Goal: Information Seeking & Learning: Learn about a topic

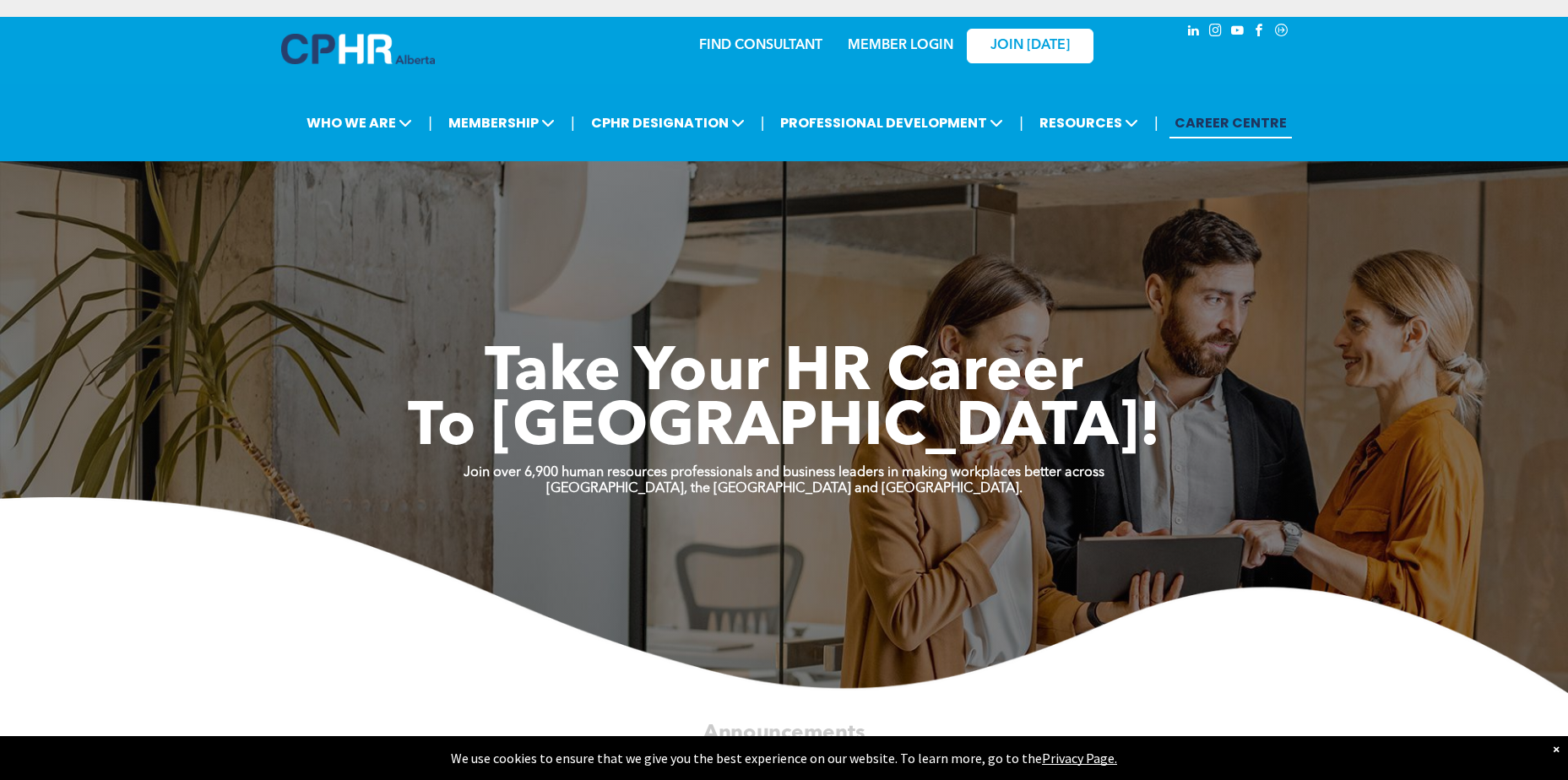
click at [929, 47] on link "MEMBER LOGIN" at bounding box center [900, 45] width 106 height 13
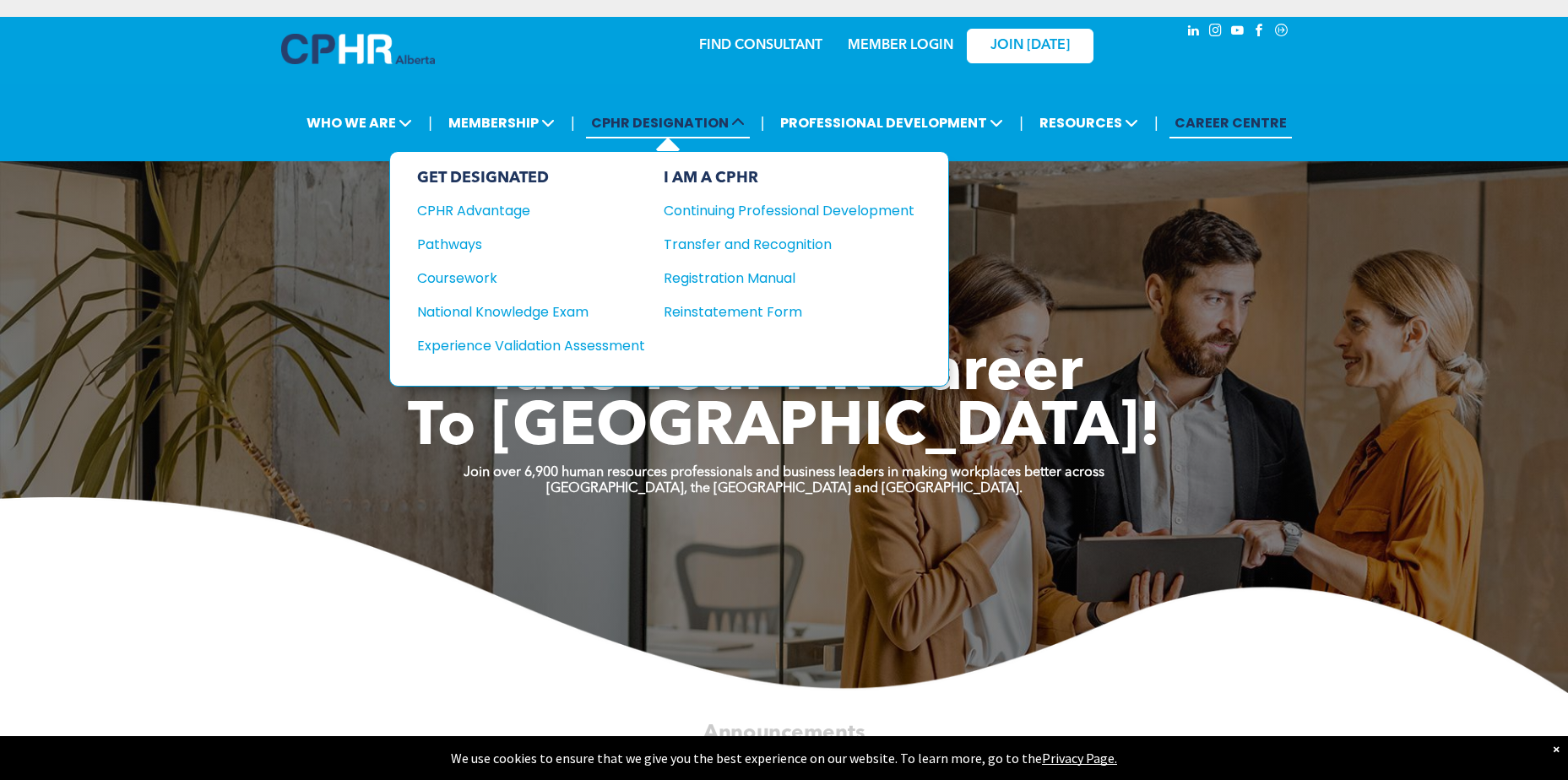
click at [691, 121] on span "CPHR DESIGNATION" at bounding box center [668, 122] width 164 height 31
click at [493, 206] on div "CPHR Advantage" at bounding box center [519, 211] width 205 height 21
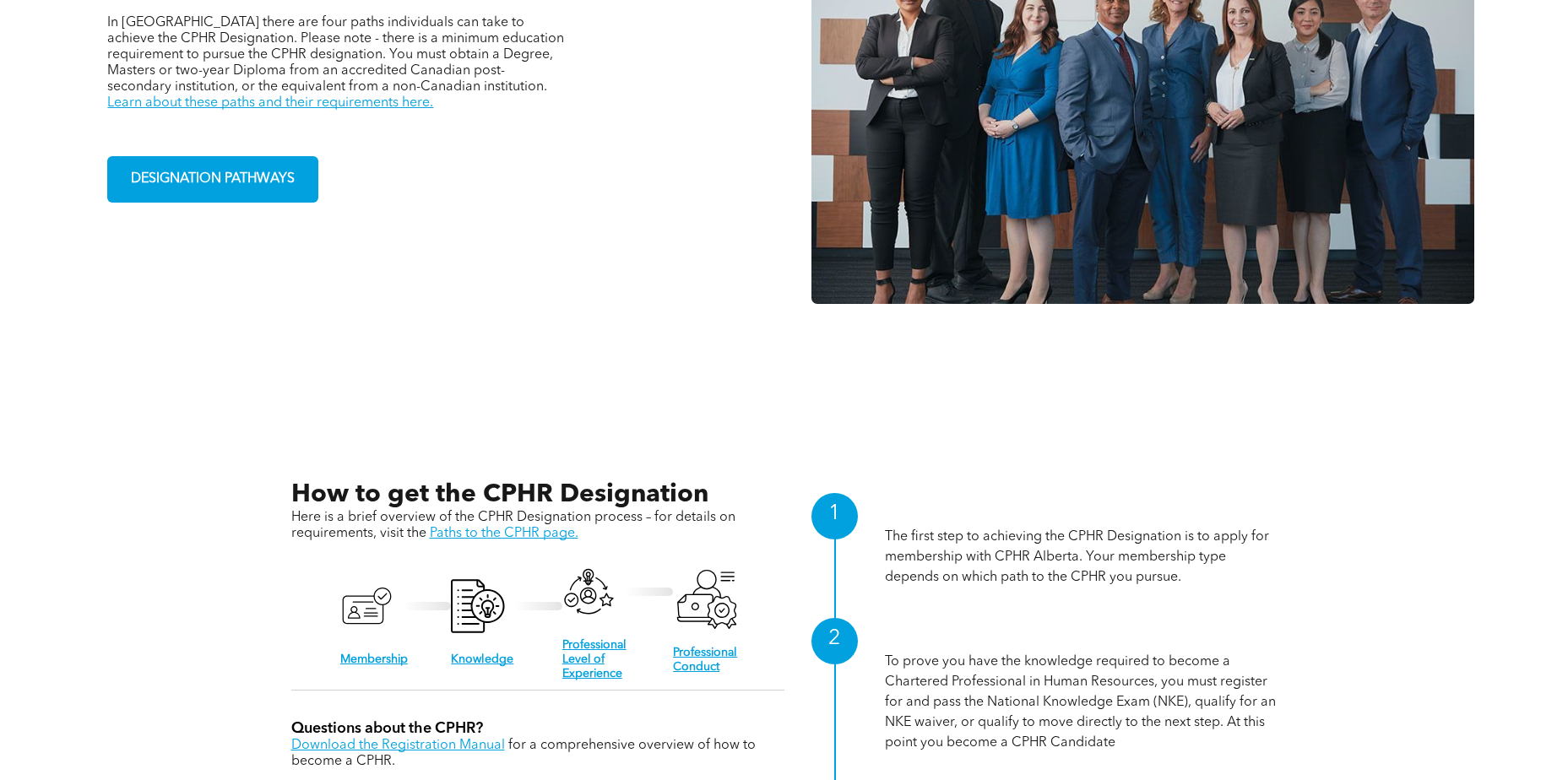
scroll to position [1774, 0]
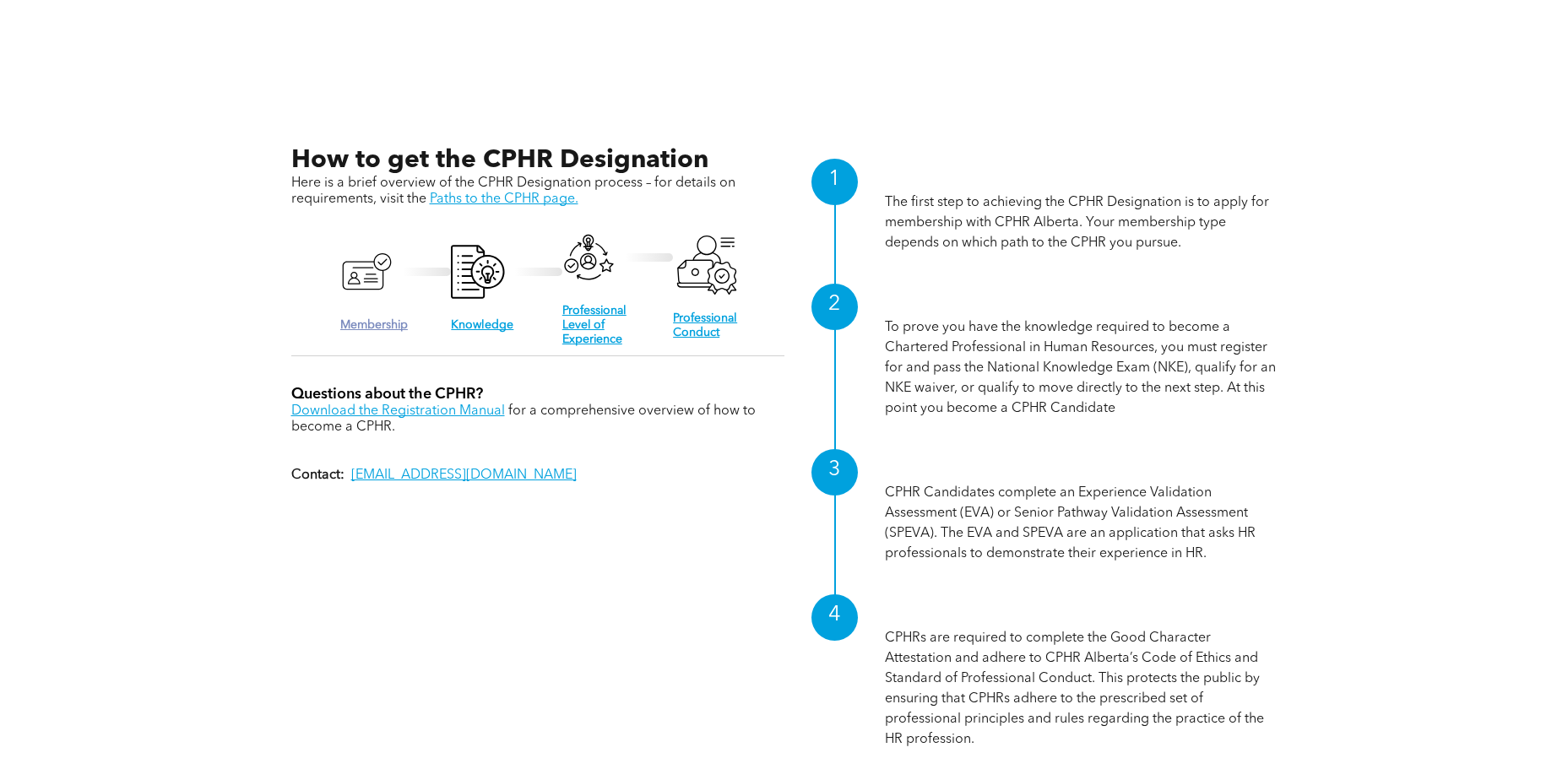
click at [389, 321] on link "Membership" at bounding box center [374, 325] width 67 height 12
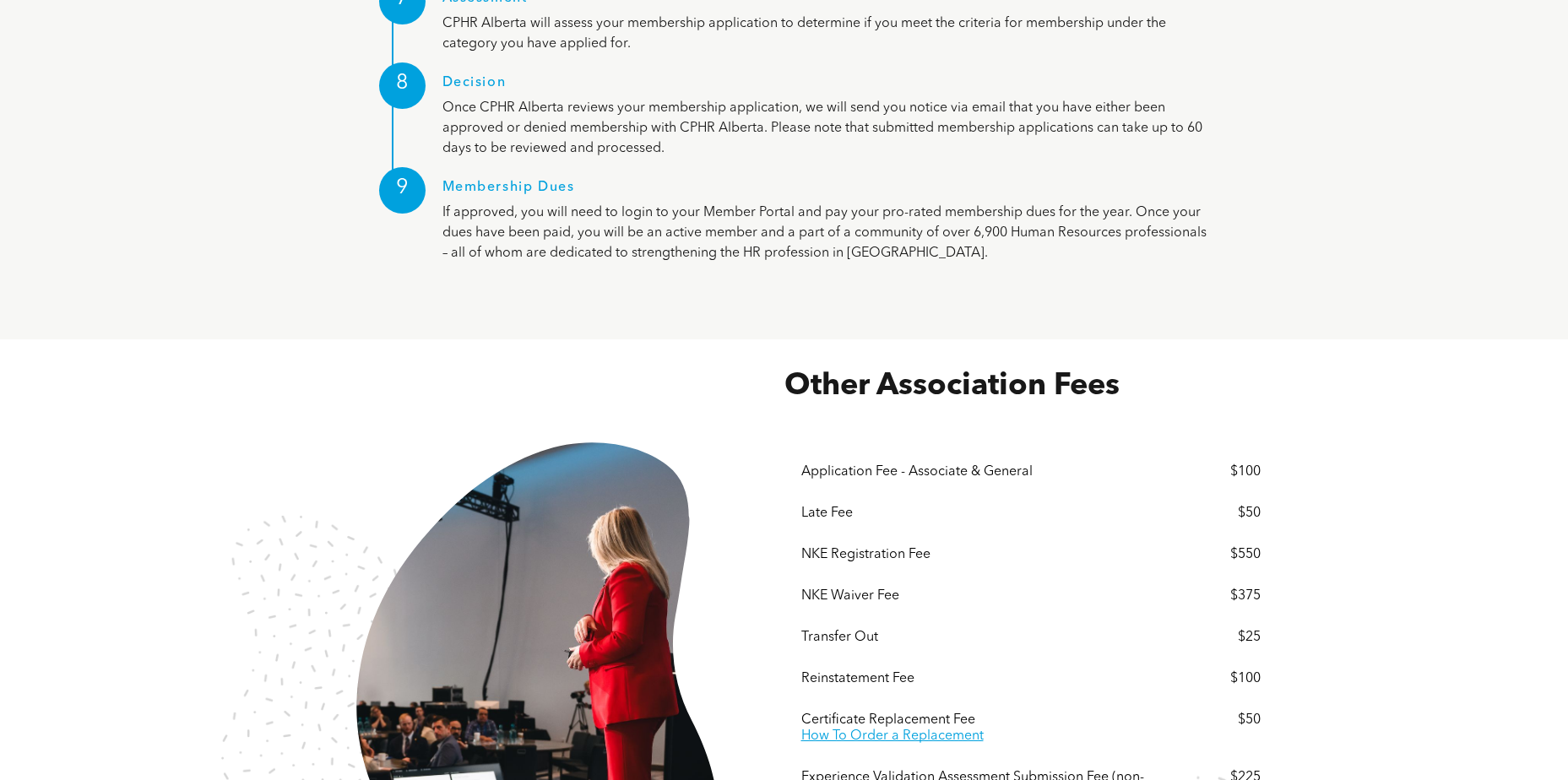
scroll to position [2871, 0]
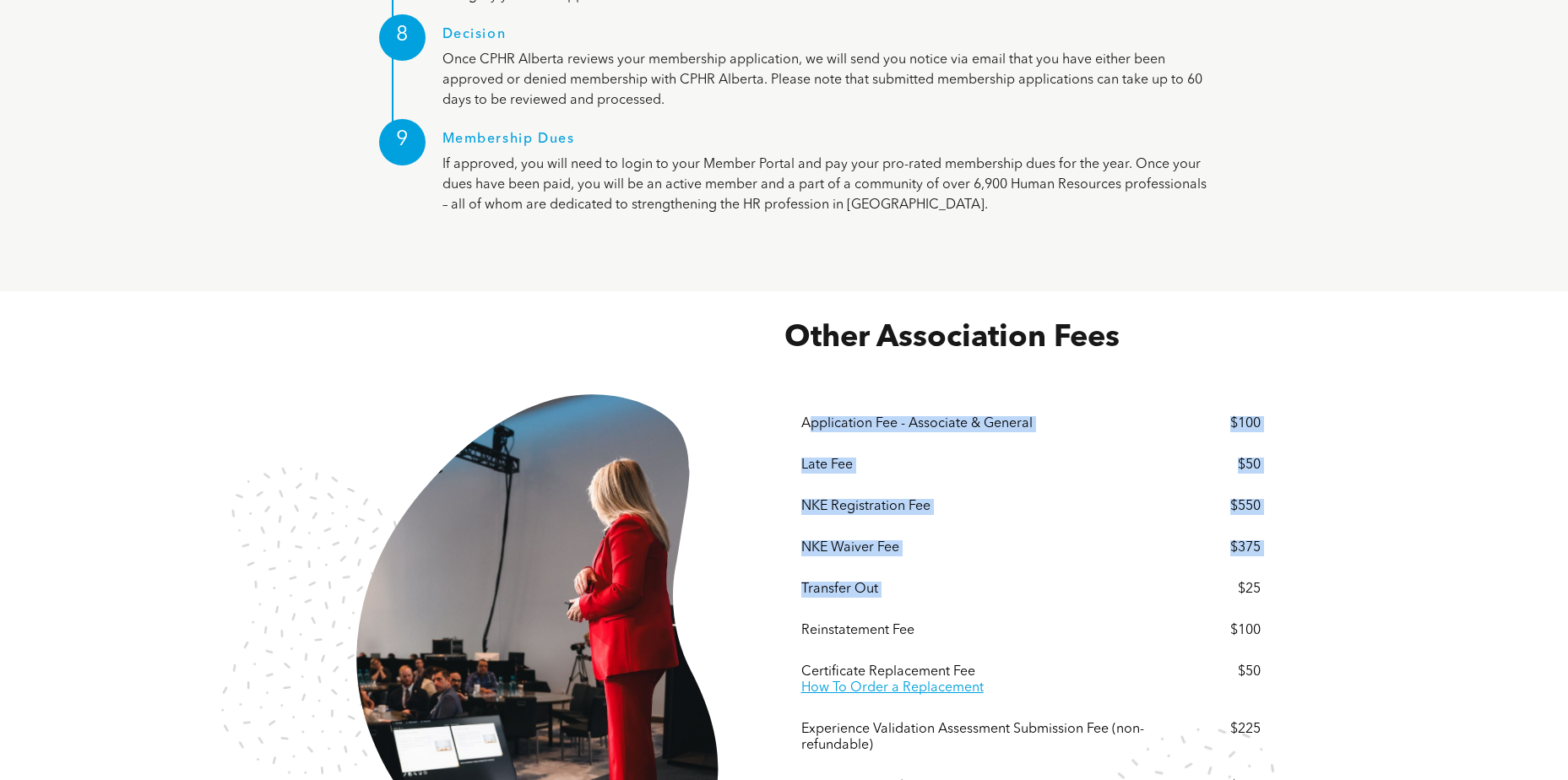
drag, startPoint x: 820, startPoint y: 369, endPoint x: 1213, endPoint y: 538, distance: 427.8
click at [1213, 538] on div "Application Fee - Associate & General $100 Late Fee $50 NKE Registration Fee $5…" at bounding box center [1031, 606] width 460 height 405
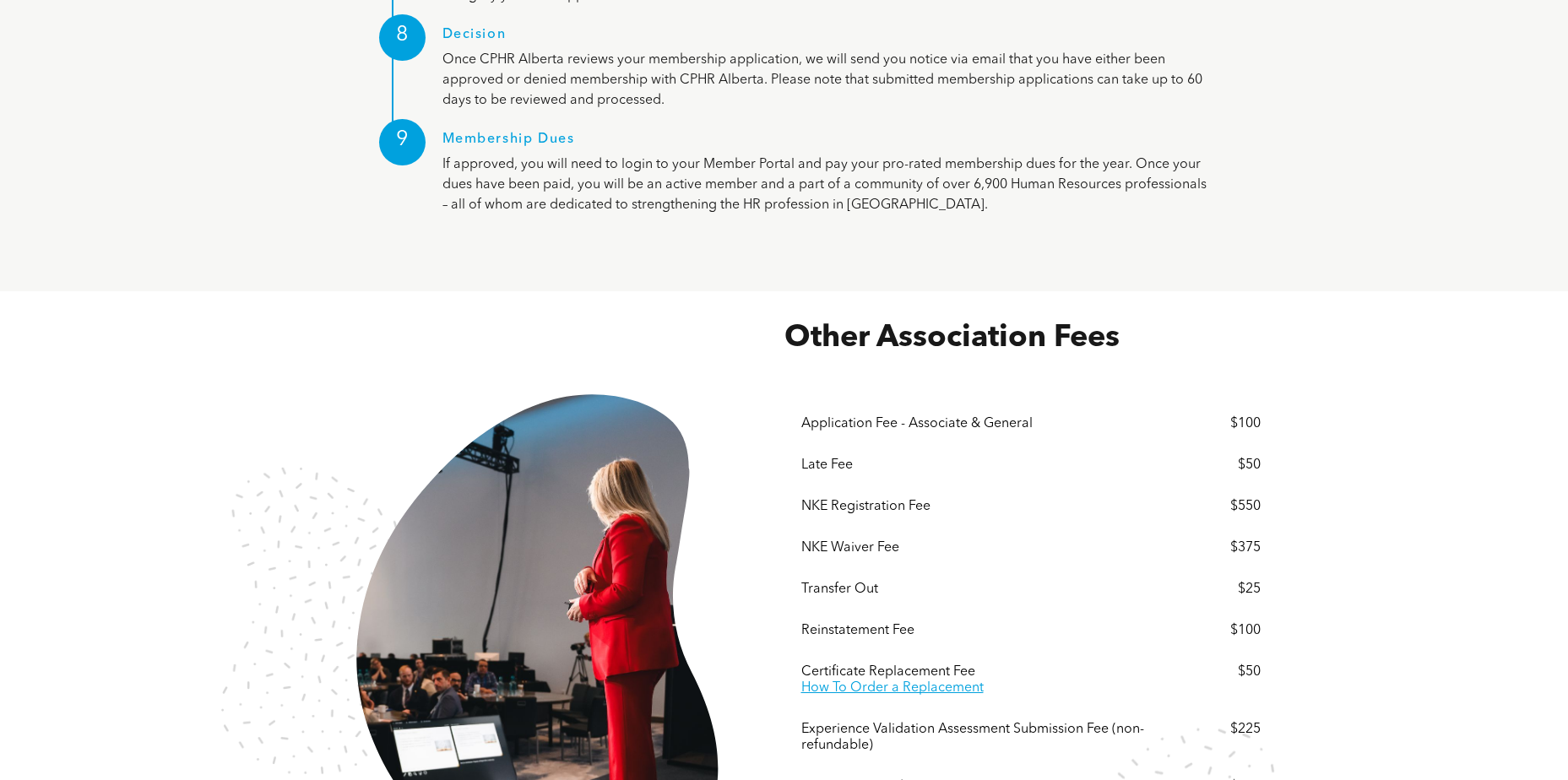
drag, startPoint x: 1213, startPoint y: 538, endPoint x: 1439, endPoint y: 523, distance: 226.5
click at [1439, 523] on div "Other Association Fees These prices do not include but are subject to 5% GST. ﻿…" at bounding box center [784, 642] width 1568 height 703
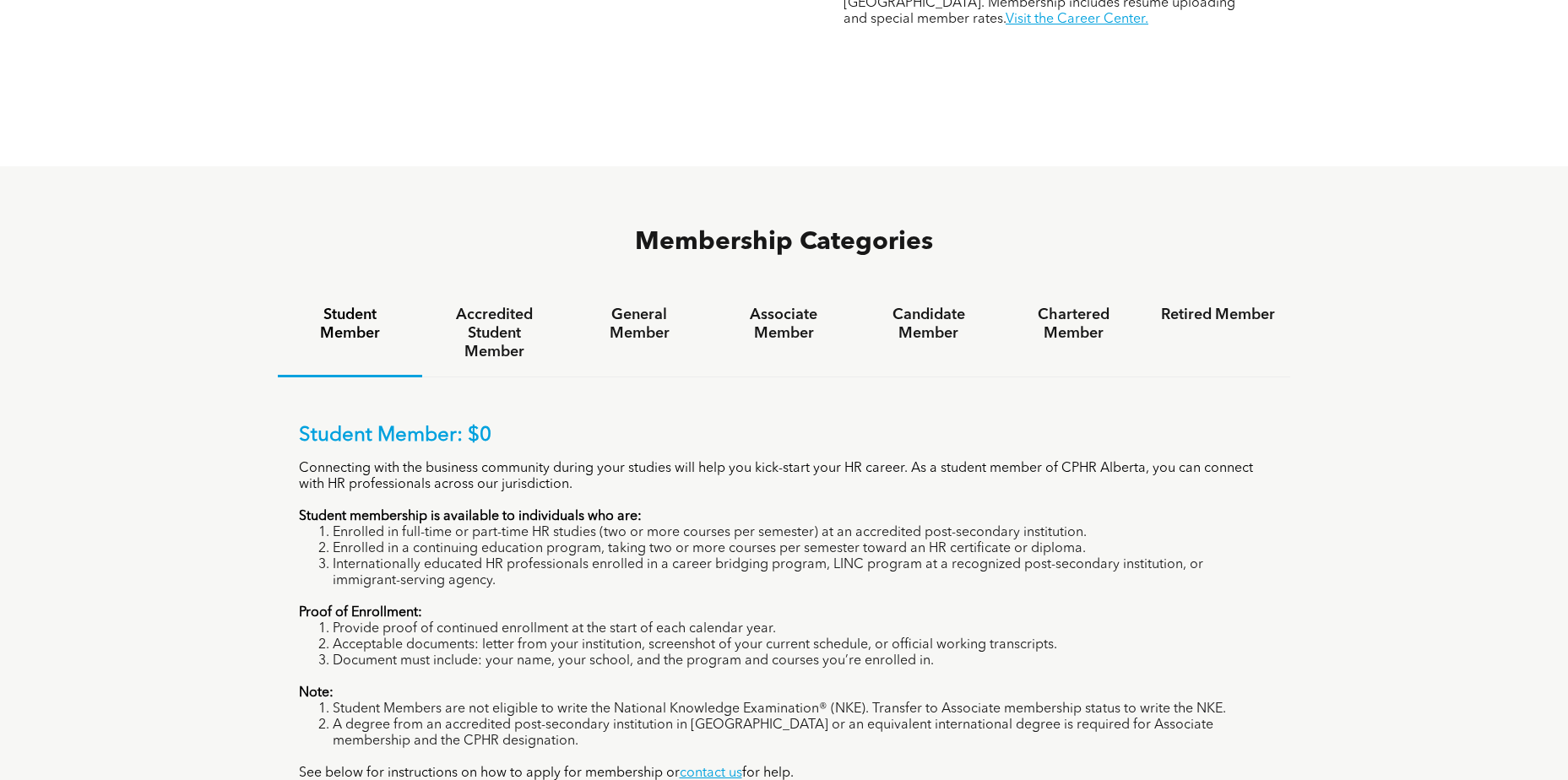
scroll to position [1013, 0]
drag, startPoint x: 481, startPoint y: 266, endPoint x: 572, endPoint y: 266, distance: 91.0
click at [483, 307] on h4 "Accredited Student Member" at bounding box center [494, 335] width 114 height 56
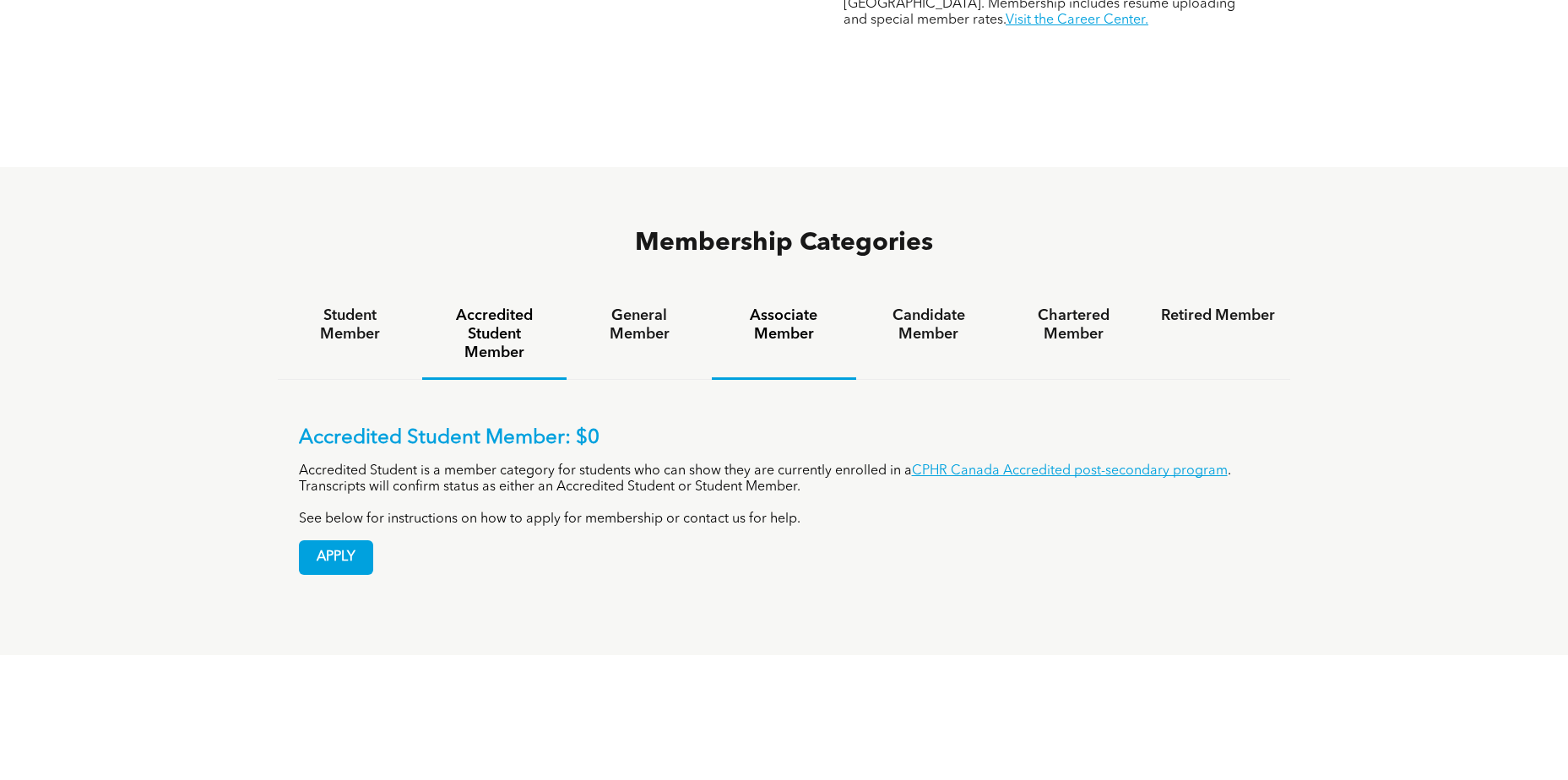
click at [801, 307] on h4 "Associate Member" at bounding box center [784, 325] width 114 height 38
